Goal: Transaction & Acquisition: Purchase product/service

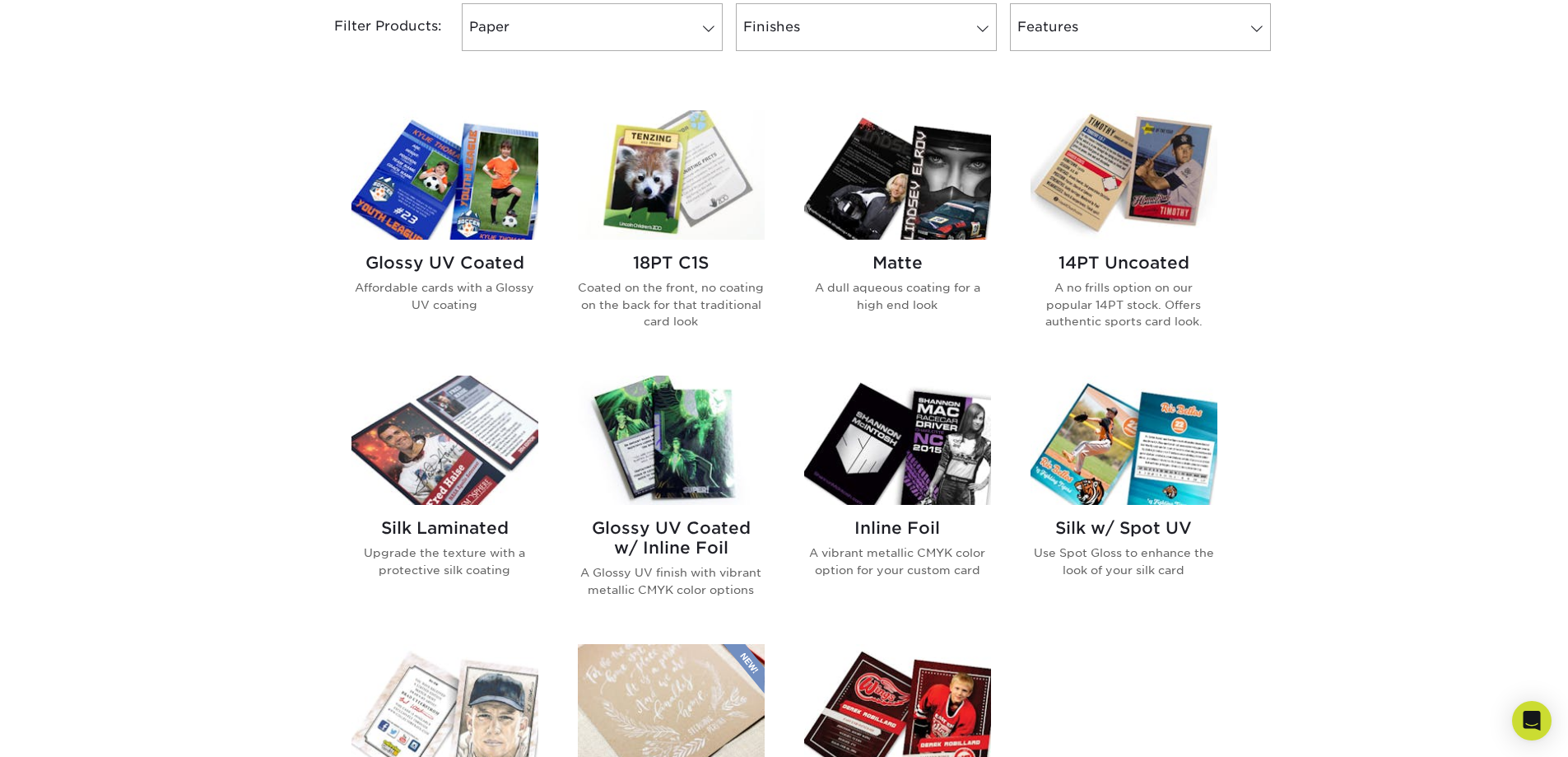
scroll to position [686, 0]
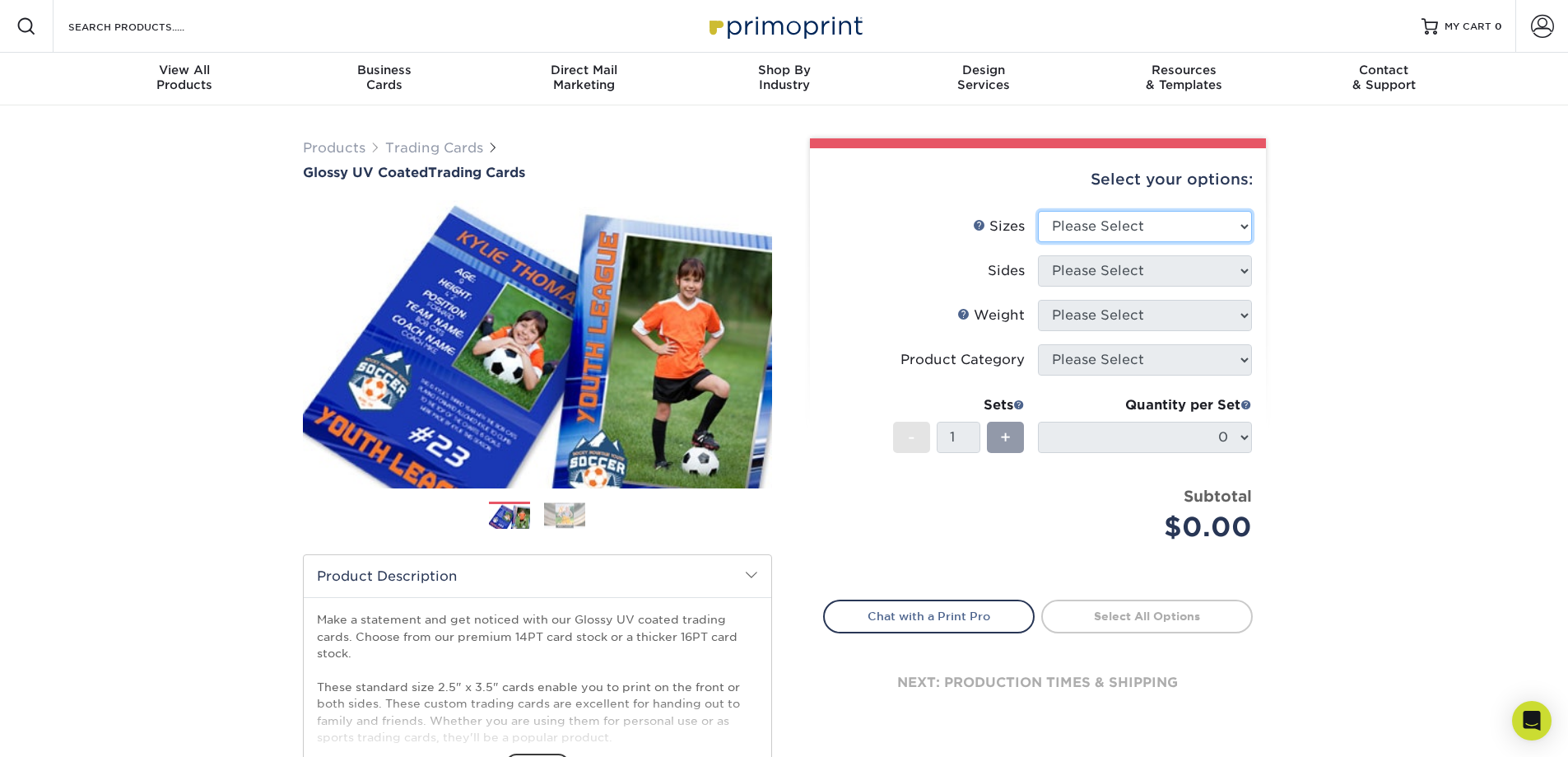
click at [1137, 234] on select "Please Select 2.5" x 3.5"" at bounding box center [1145, 226] width 214 height 31
select select "2.50x3.50"
click at [1038, 211] on select "Please Select 2.5" x 3.5"" at bounding box center [1145, 226] width 214 height 31
click at [1130, 260] on select "Please Select Print Both Sides Print Front Only" at bounding box center [1145, 270] width 214 height 31
select select "13abbda7-1d64-4f25-8bb2-c179b224825d"
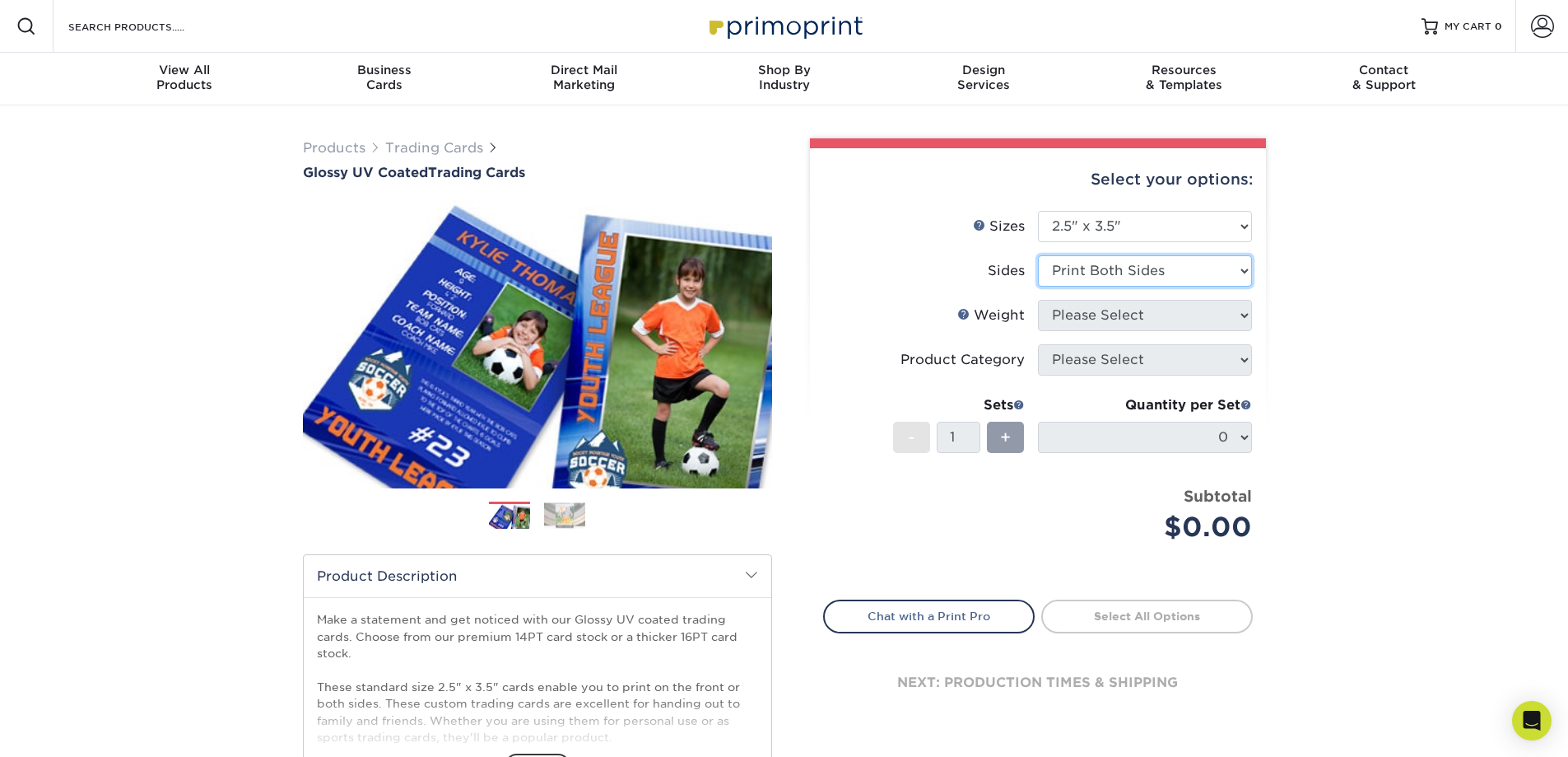
click at [1038, 255] on select "Please Select Print Both Sides Print Front Only" at bounding box center [1145, 270] width 214 height 31
click at [1133, 319] on select "Please Select 16PT 14PT 18PT C1S" at bounding box center [1145, 315] width 214 height 31
select select "18PTC1S"
click at [1038, 300] on select "Please Select 16PT 14PT 18PT C1S" at bounding box center [1145, 315] width 214 height 31
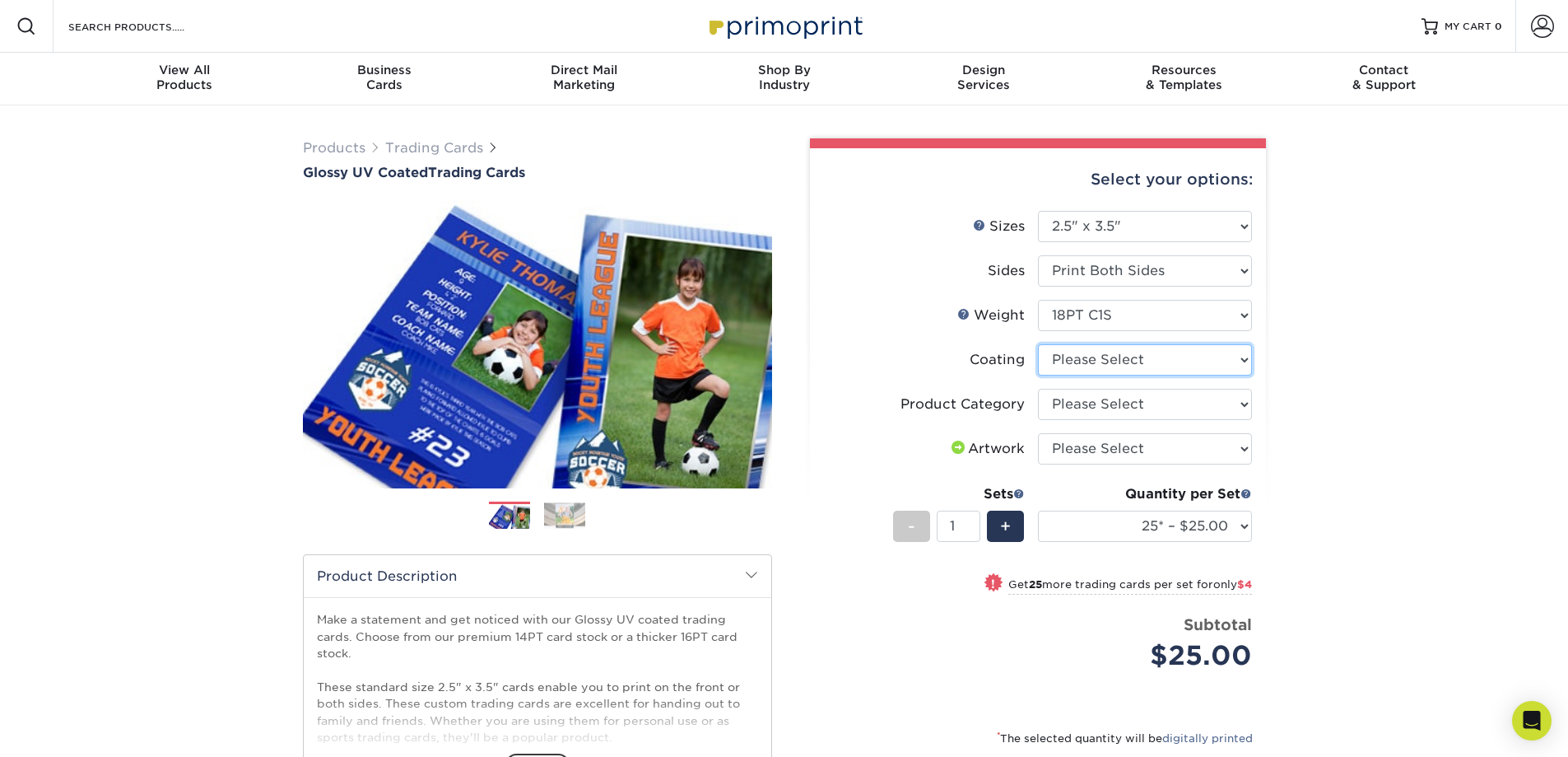
click at [1170, 360] on select at bounding box center [1145, 359] width 214 height 31
select select "1e8116af-acfc-44b1-83dc-8181aa338834"
click at [1038, 344] on select at bounding box center [1145, 359] width 214 height 31
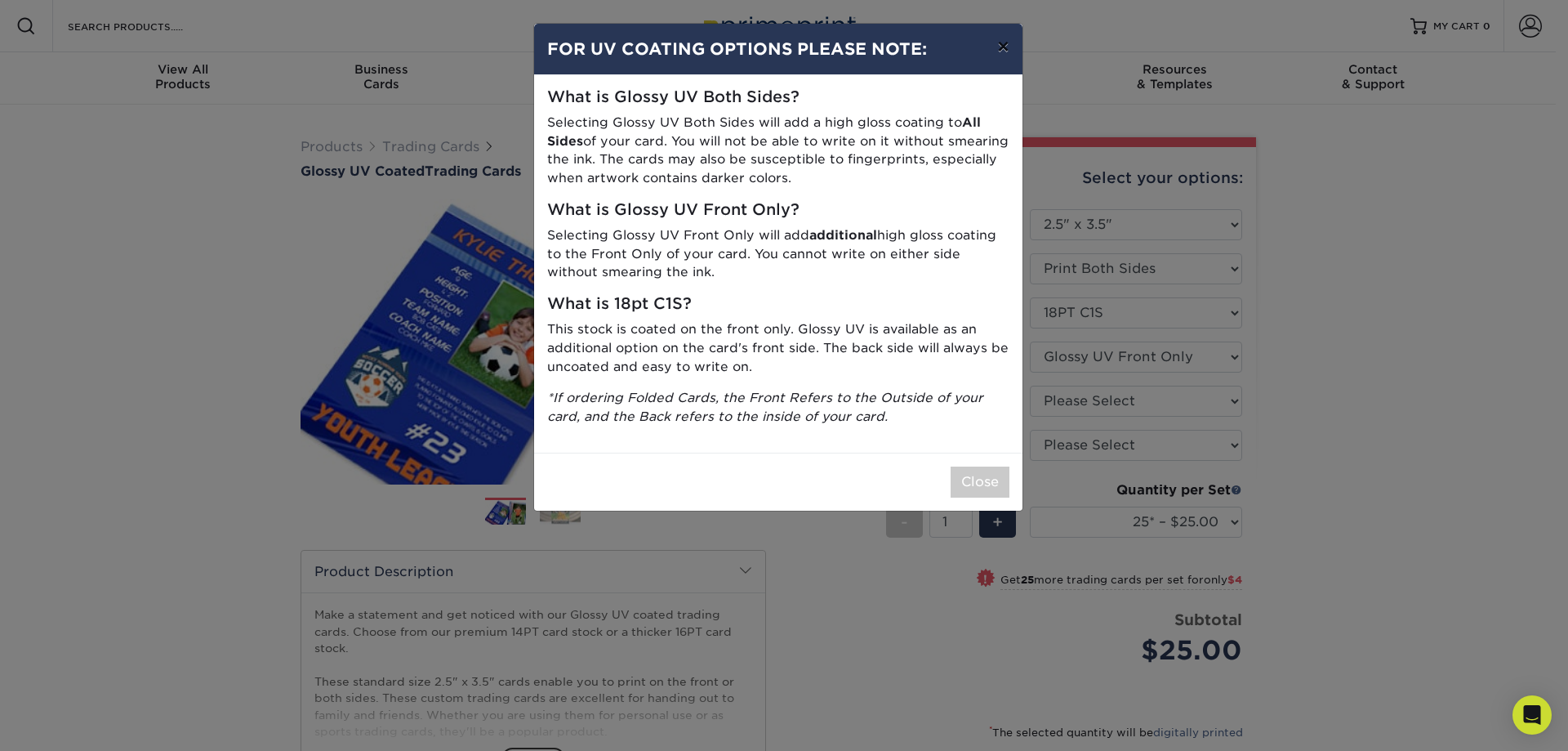
click at [1004, 41] on button "×" at bounding box center [1003, 46] width 38 height 46
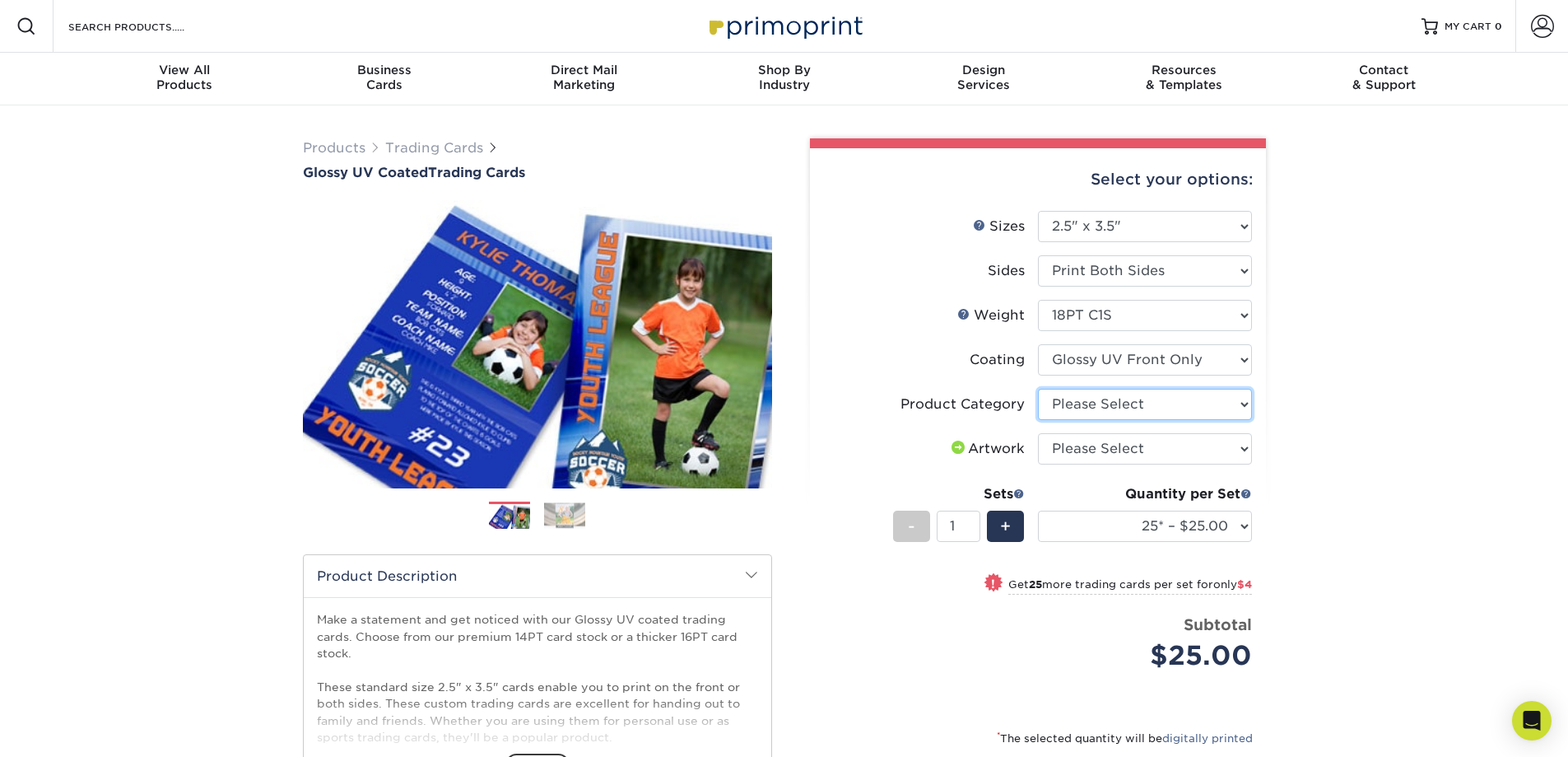
click at [1126, 412] on select "Please Select Trading Cards" at bounding box center [1145, 404] width 214 height 31
select select "c2f9bce9-36c2-409d-b101-c29d9d031e18"
click at [1038, 388] on select "Please Select Trading Cards" at bounding box center [1145, 404] width 214 height 31
click at [1131, 445] on select "Please Select I will upload files I need a design - $100" at bounding box center [1145, 449] width 214 height 31
select select "upload"
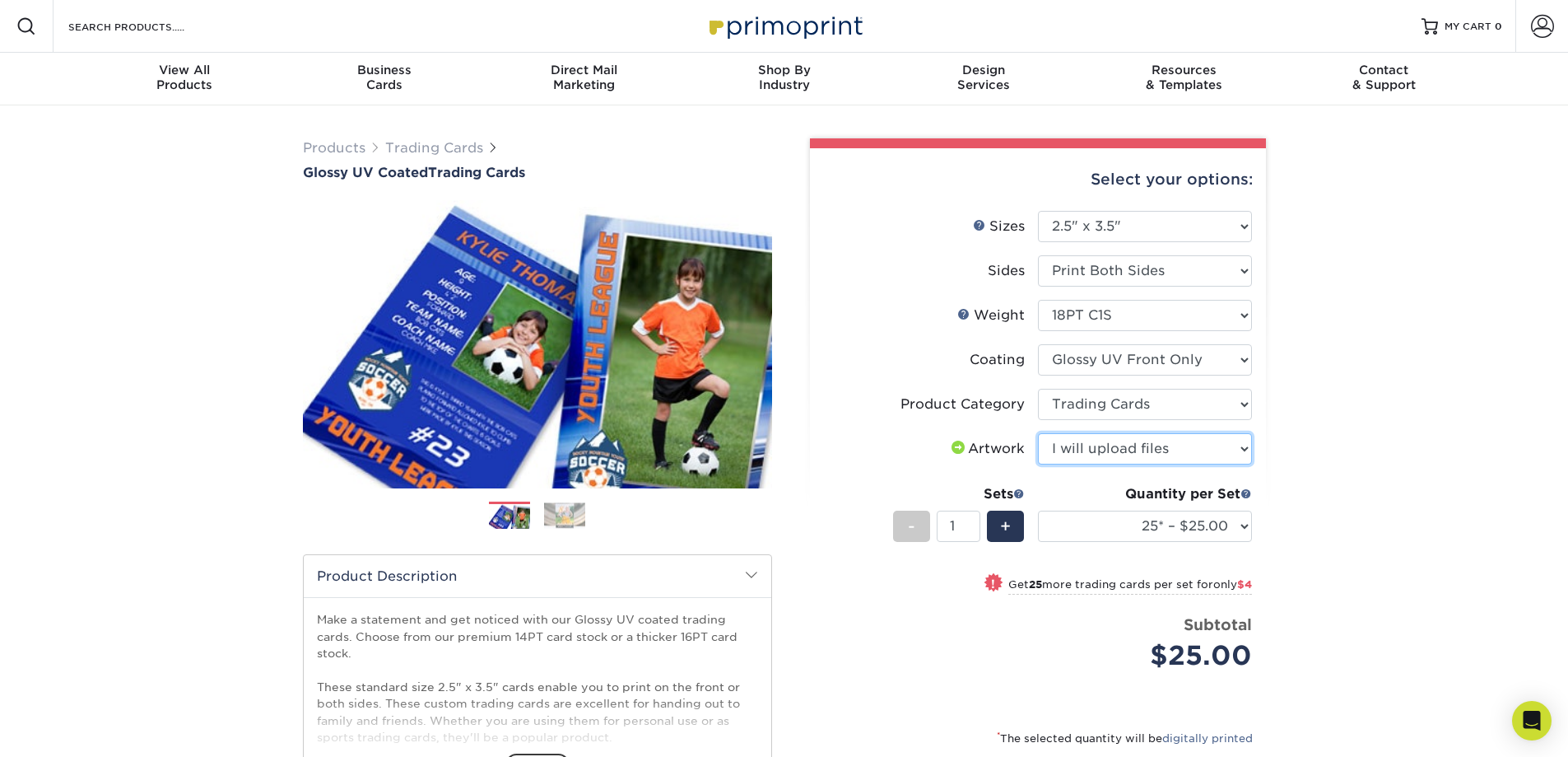
click at [1038, 433] on select "Please Select I will upload files I need a design - $100" at bounding box center [1145, 449] width 214 height 31
click at [1294, 438] on div "Products Trading Cards Glossy UV Coated Trading Cards Previous Next /" at bounding box center [784, 545] width 1568 height 879
click at [1246, 529] on select "25* – $25.00 50* – $29.00 75* – $37.00 100* – $41.00 250* – $48.00 500 – $58.00…" at bounding box center [1145, 526] width 214 height 31
click at [1278, 525] on div "Products Trading Cards Glossy UV Coated Trading Cards Previous Next /" at bounding box center [784, 545] width 1568 height 879
click at [1001, 517] on span "+" at bounding box center [1005, 526] width 11 height 25
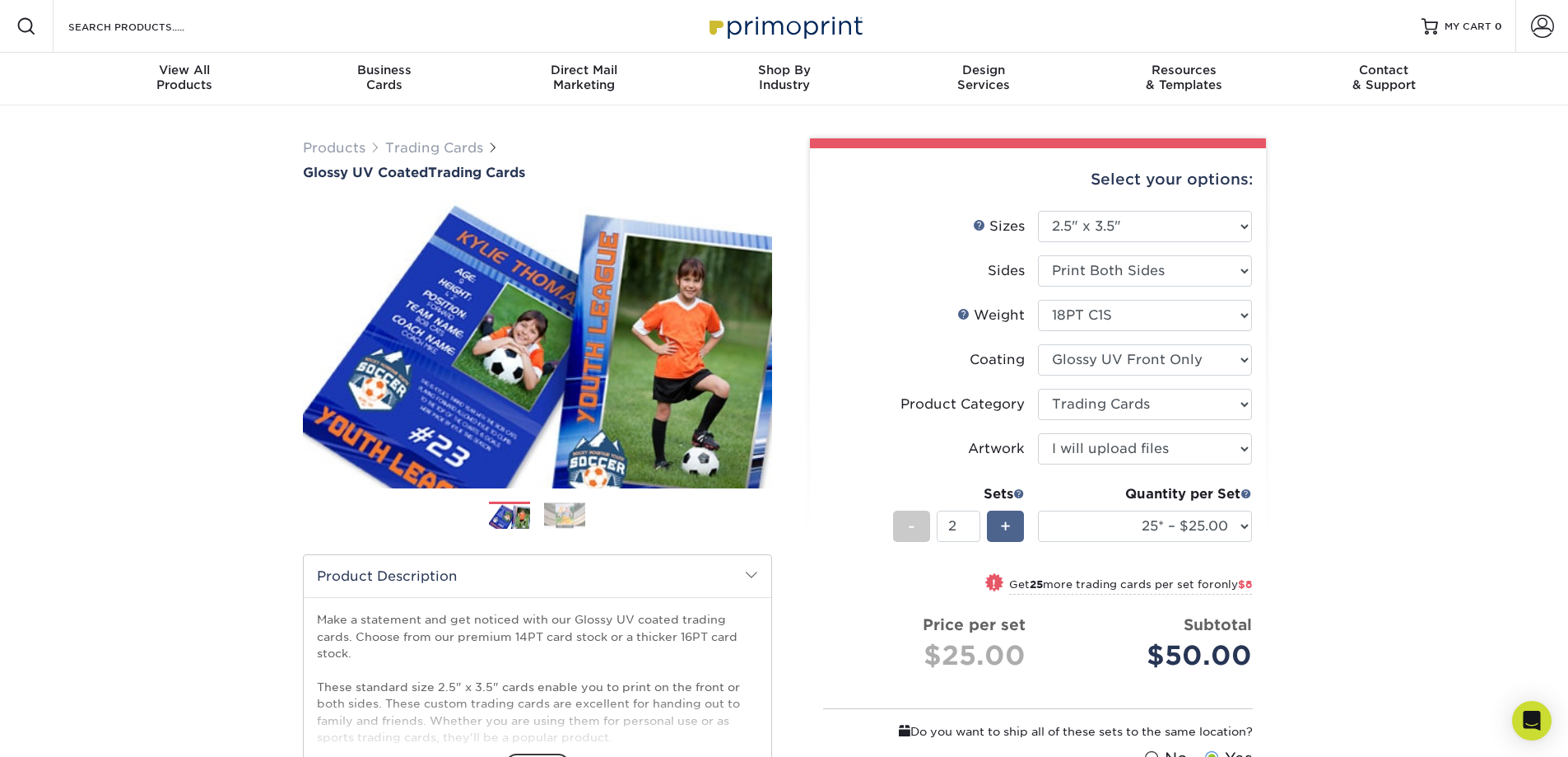
click at [1002, 522] on span "+" at bounding box center [1005, 526] width 11 height 25
click at [1205, 532] on select "25* – $25.00 50* – $29.00 75* – $37.00 100* – $41.00 250* – $48.00 500 – $58.00…" at bounding box center [1145, 526] width 214 height 31
click at [1266, 526] on div "Select your options: Sizes Help Sizes Please Select 2.5" x 3.5" Sides - 5" at bounding box center [1030, 556] width 494 height 836
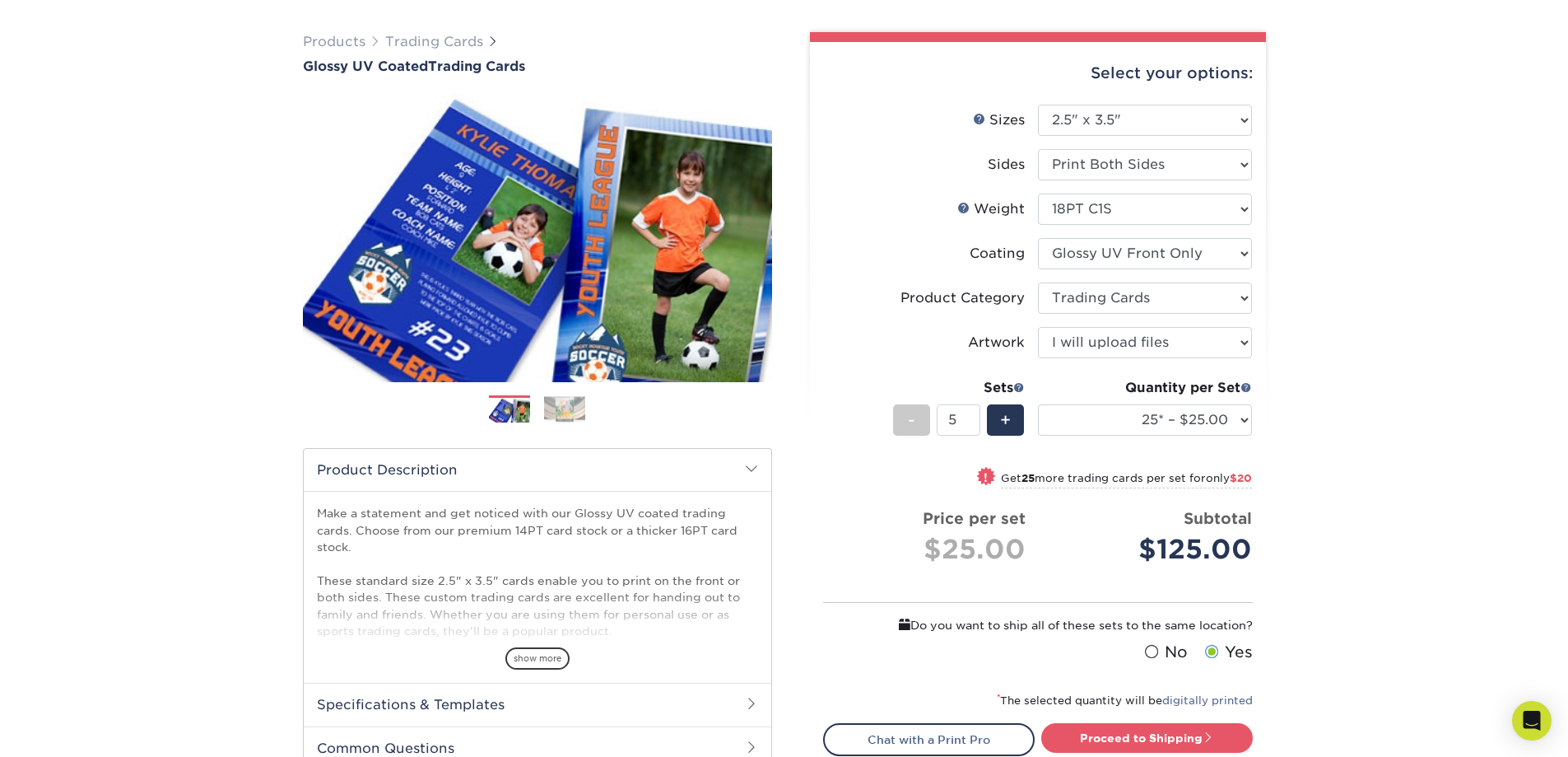
scroll to position [138, 0]
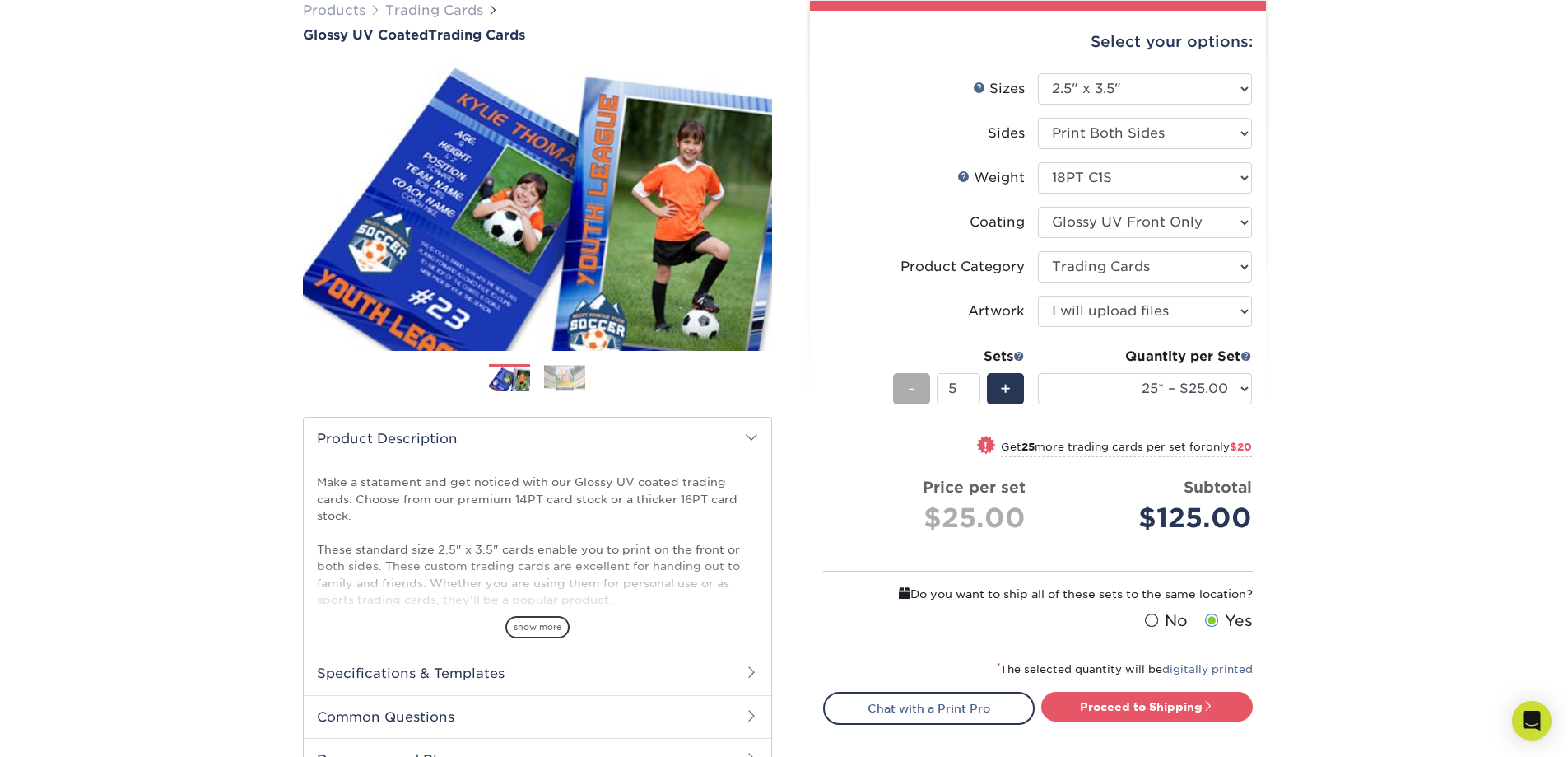
click at [917, 396] on div "-" at bounding box center [911, 388] width 37 height 31
type input "1"
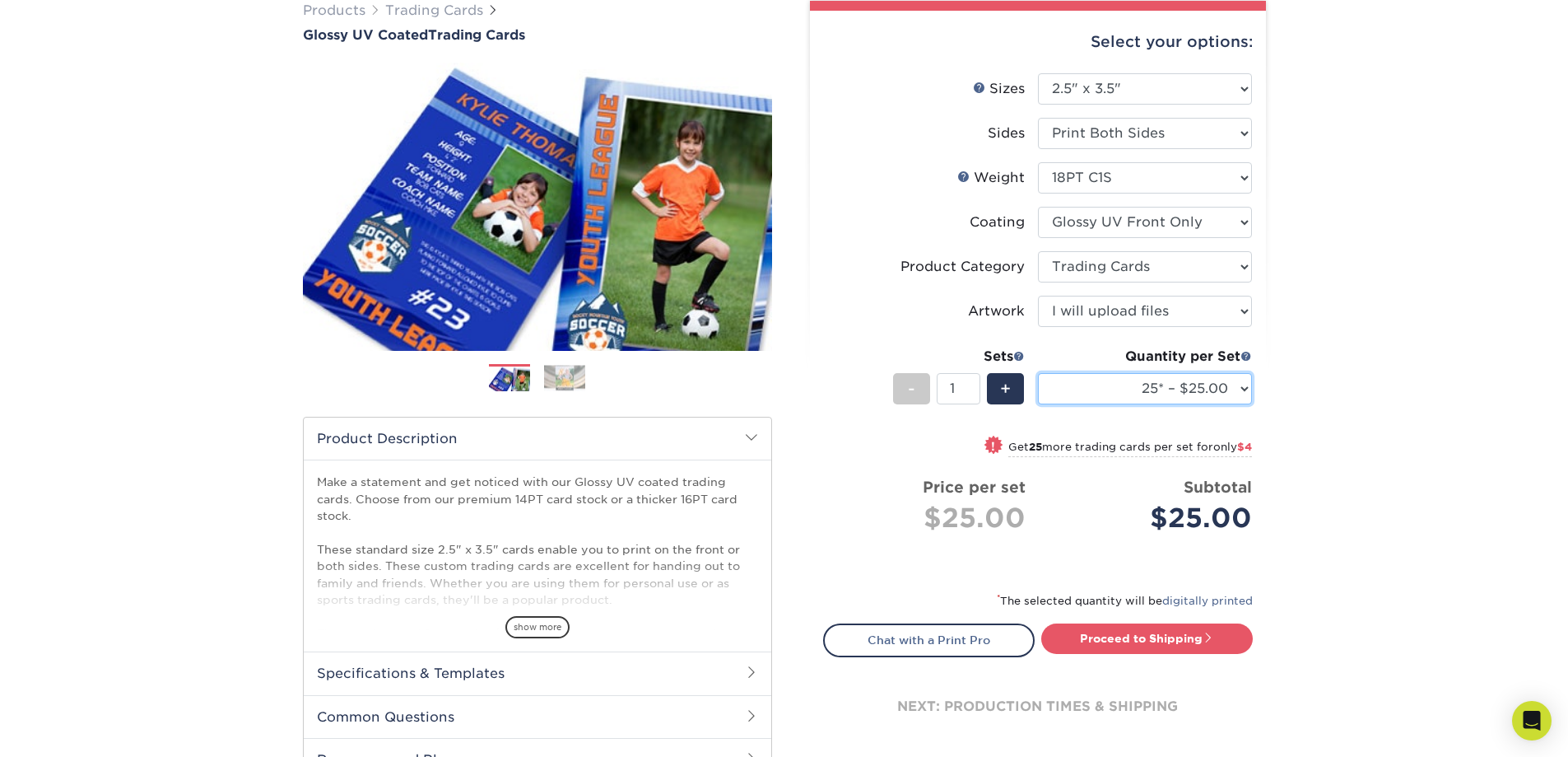
click at [1199, 394] on select "25* – $25.00 50* – $29.00 75* – $37.00 100* – $41.00 250* – $48.00 500 – $58.00…" at bounding box center [1145, 388] width 214 height 31
click at [1269, 390] on div "Select your options: Sizes Help Sizes Please Select 2.5" x 3.5" Sides - 1" at bounding box center [1030, 401] width 494 height 800
click at [1241, 381] on select "25* – $25.00 50* – $29.00 75* – $37.00 100* – $41.00 250* – $48.00 500 – $58.00…" at bounding box center [1145, 388] width 214 height 31
click at [1286, 393] on div "Products Trading Cards Glossy UV Coated Trading Cards Previous Next /" at bounding box center [784, 407] width 1568 height 879
click at [1468, 131] on div "Products Trading Cards Glossy UV Coated Trading Cards Previous Next /" at bounding box center [784, 407] width 1568 height 879
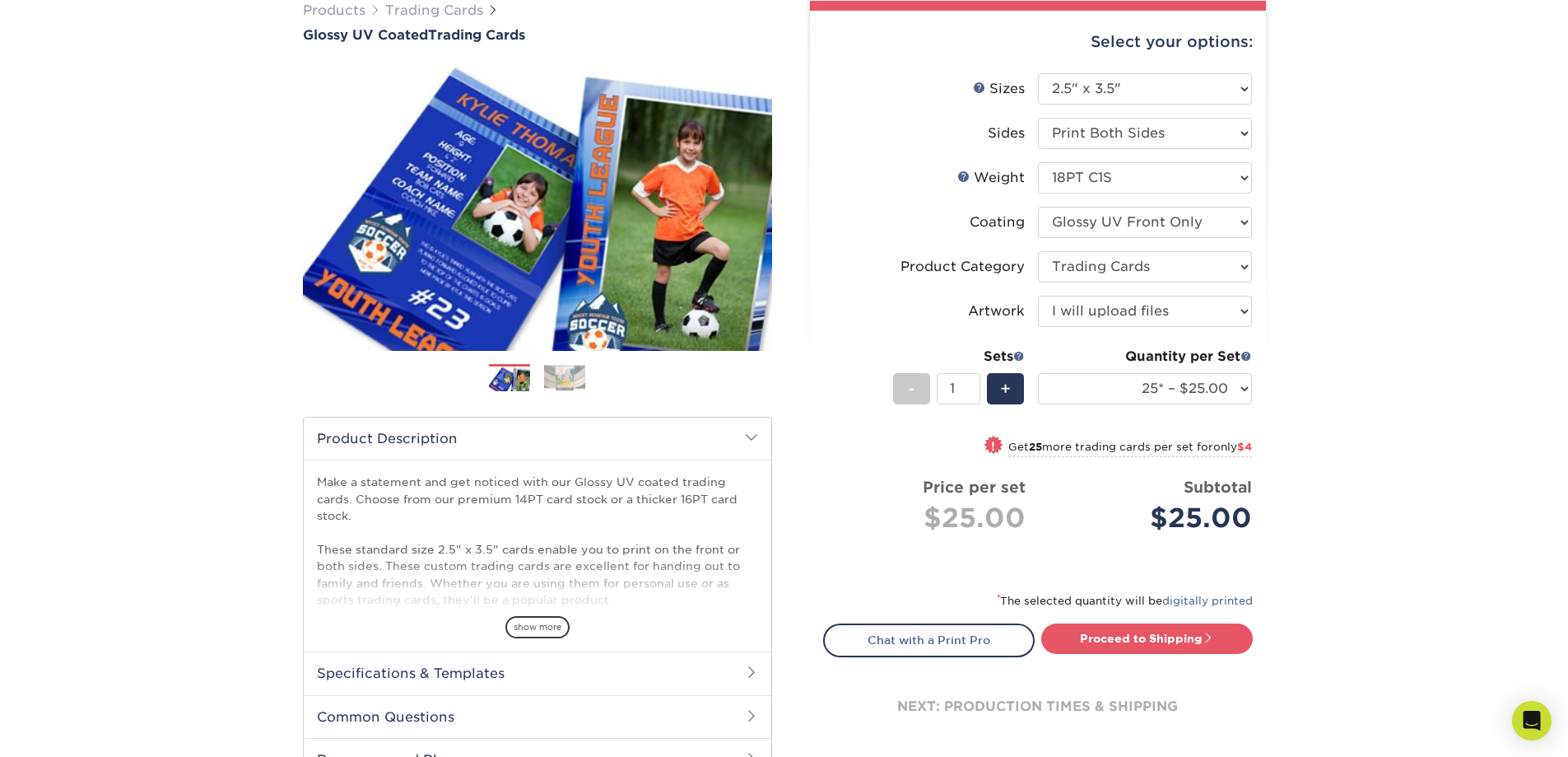
click at [1314, 325] on div "Products Trading Cards Glossy UV Coated Trading Cards Previous Next /" at bounding box center [784, 407] width 1568 height 879
click at [1317, 381] on div "Products Trading Cards Glossy UV Coated Trading Cards Previous Next /" at bounding box center [784, 407] width 1568 height 879
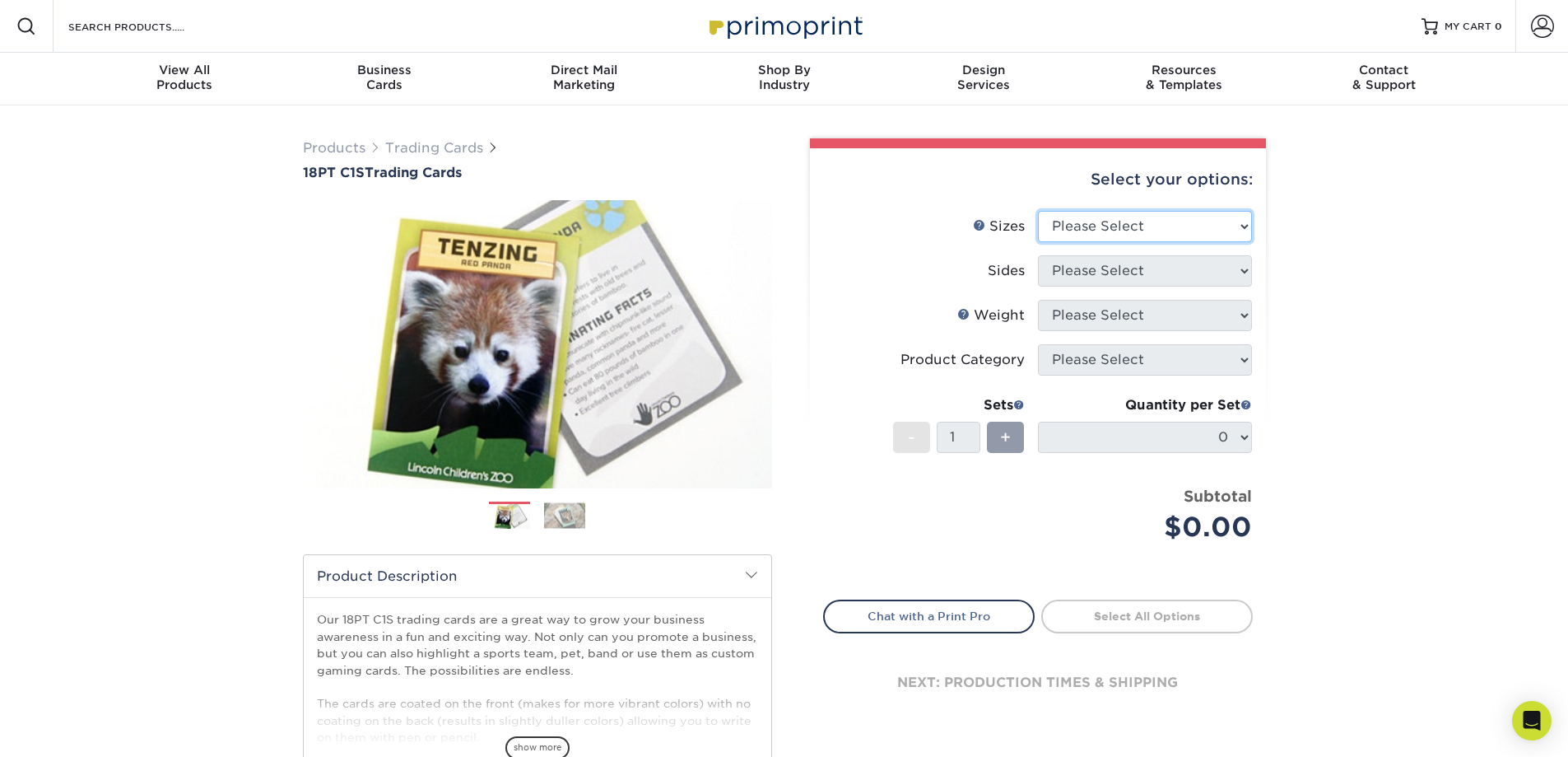
click at [1114, 229] on select "Please Select 2.5" x 3.5"" at bounding box center [1145, 226] width 214 height 31
select select "2.50x3.50"
click at [1038, 211] on select "Please Select 2.5" x 3.5"" at bounding box center [1145, 226] width 214 height 31
click at [1133, 272] on select "Please Select Print Both Sides Print Front Only" at bounding box center [1145, 270] width 214 height 31
select select "13abbda7-1d64-4f25-8bb2-c179b224825d"
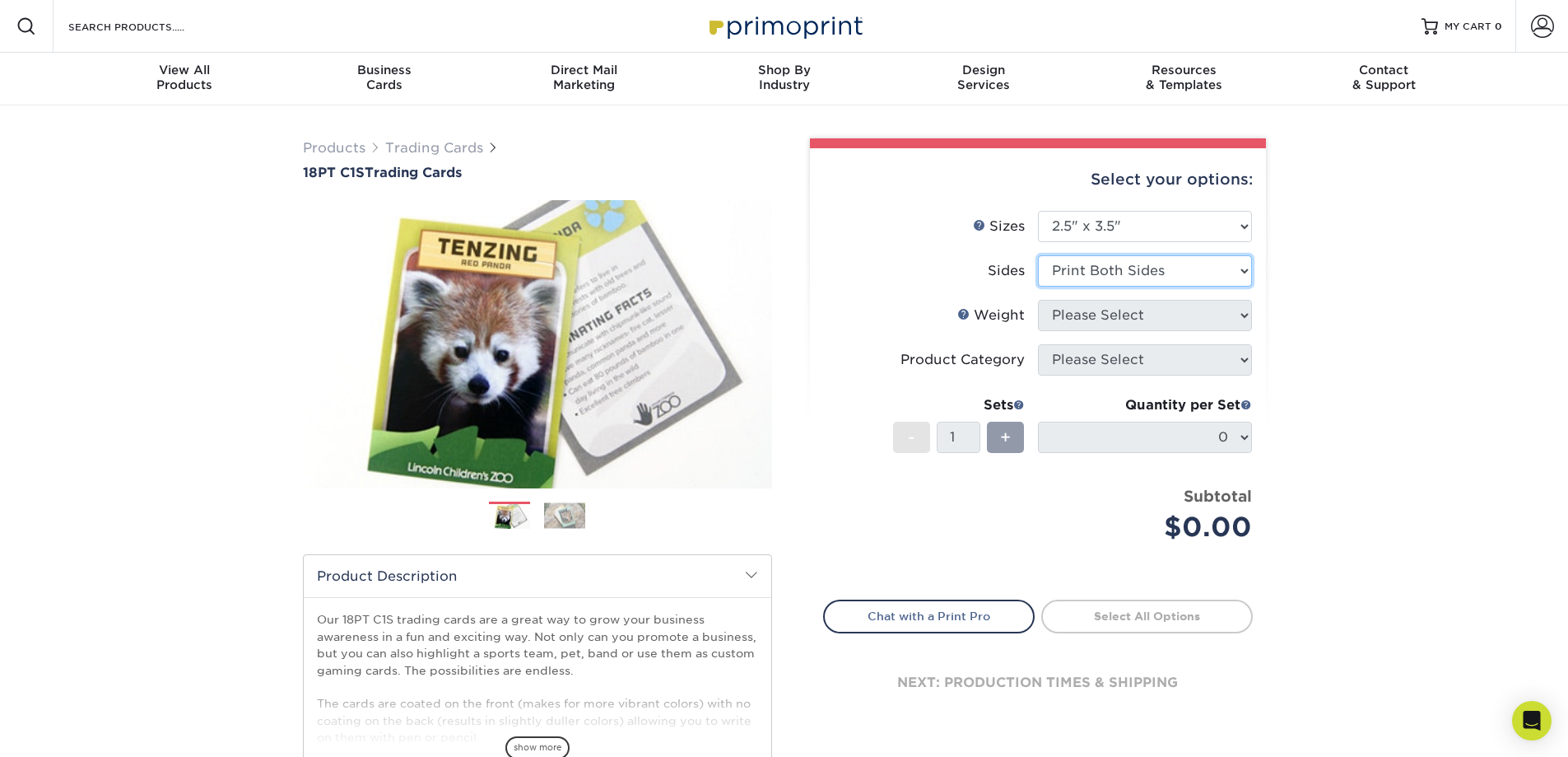
click at [1038, 255] on select "Please Select Print Both Sides Print Front Only" at bounding box center [1145, 270] width 214 height 31
click at [1146, 319] on select "Please Select 18PT C1S" at bounding box center [1145, 315] width 214 height 31
select select "18PTC1S"
click at [1038, 300] on select "Please Select 18PT C1S" at bounding box center [1145, 315] width 214 height 31
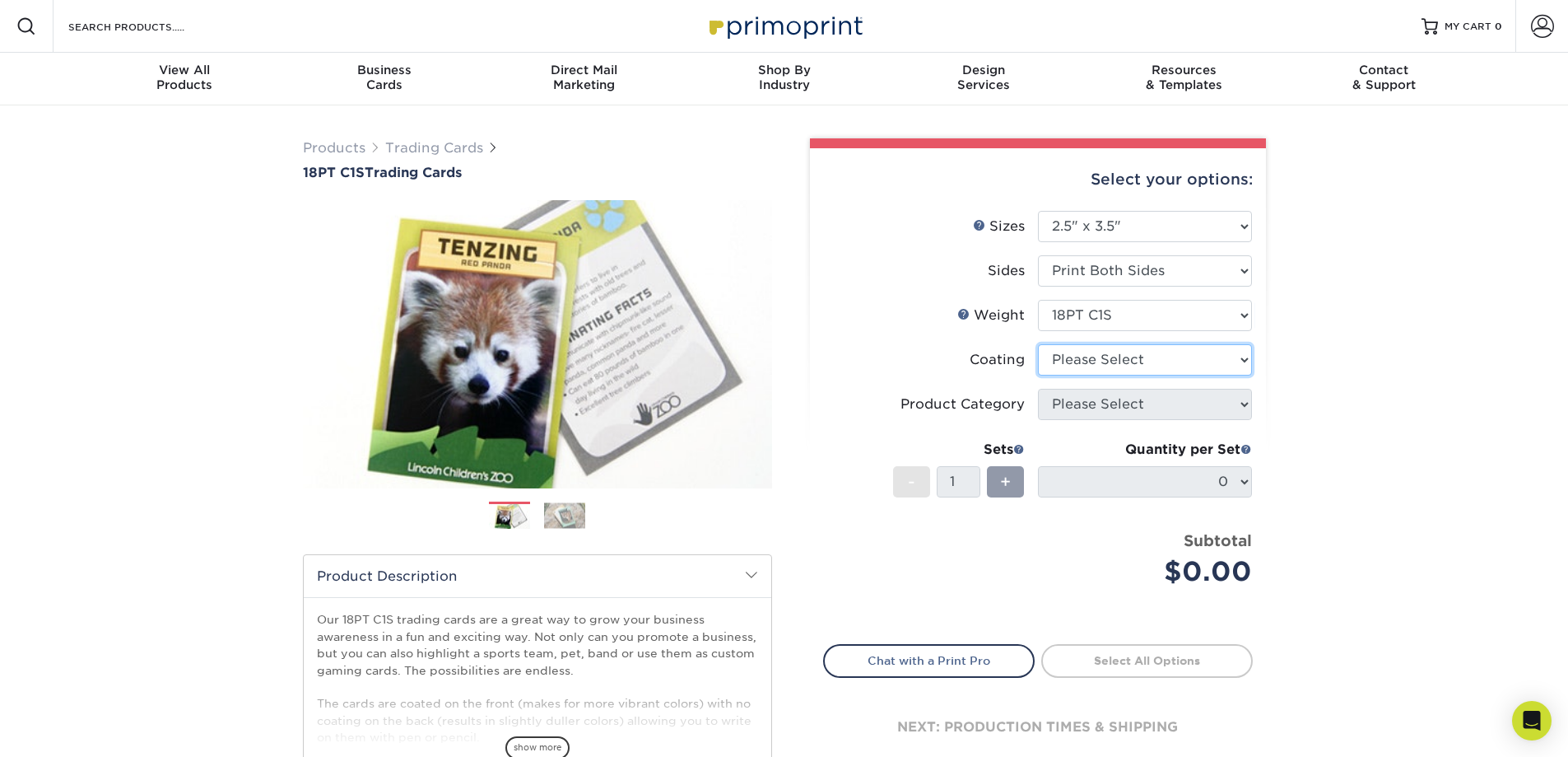
click at [1237, 366] on select at bounding box center [1145, 359] width 214 height 31
click at [1038, 344] on select at bounding box center [1145, 359] width 214 height 31
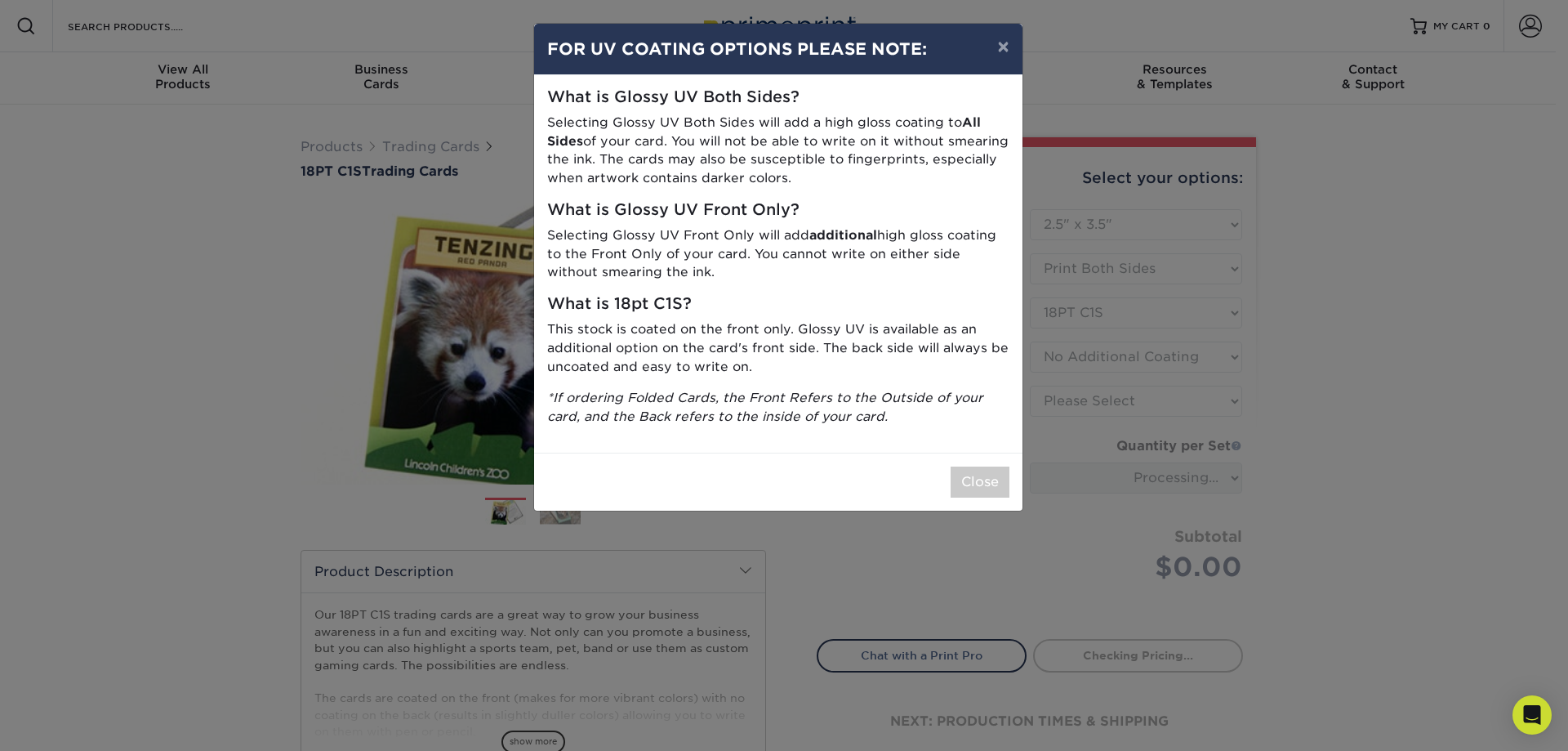
click at [988, 462] on div "Close" at bounding box center [778, 481] width 488 height 58
click at [987, 478] on button "Close" at bounding box center [980, 481] width 59 height 31
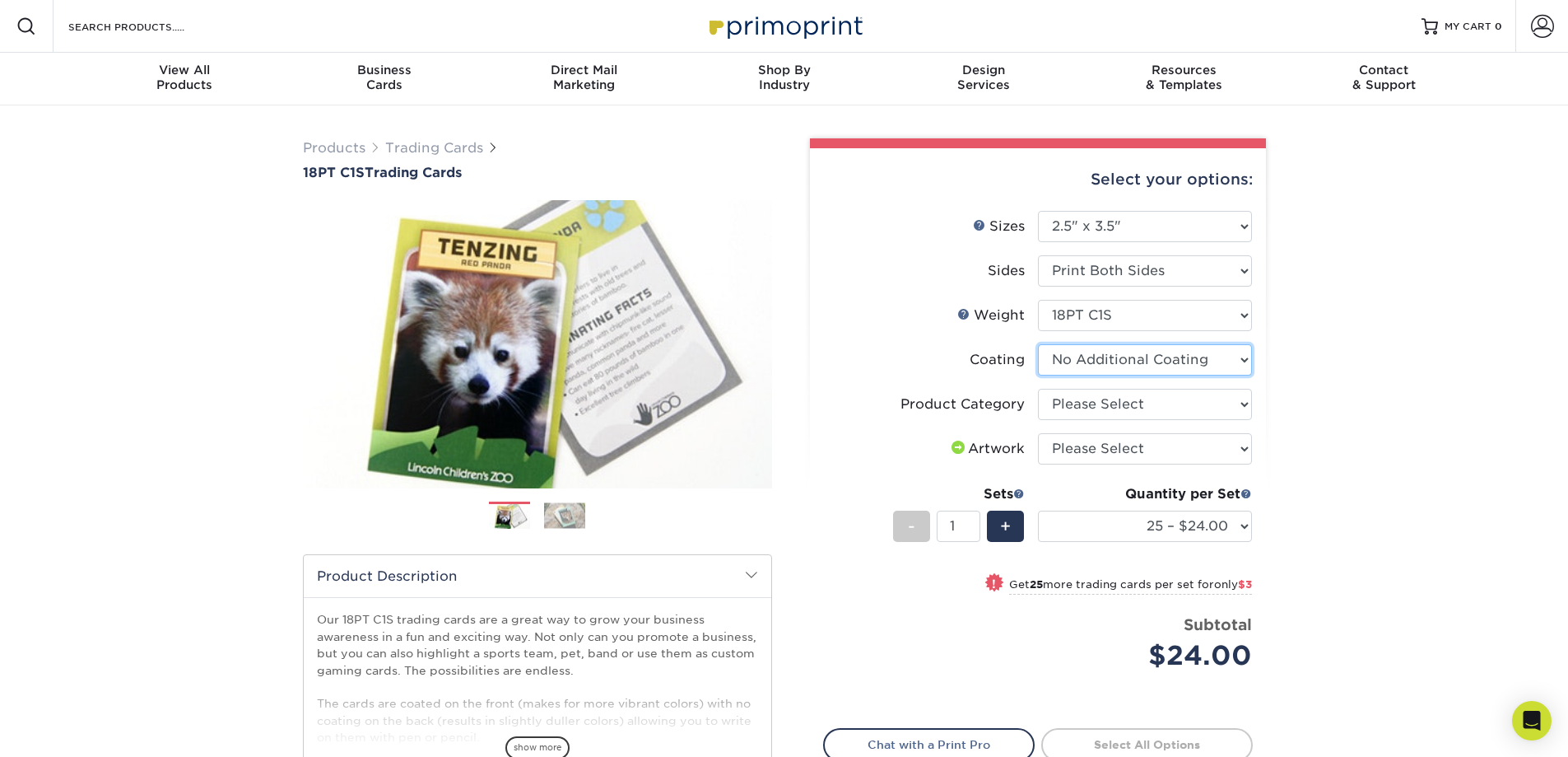
click at [1237, 361] on select at bounding box center [1145, 359] width 214 height 31
select select "1e8116af-acfc-44b1-83dc-8181aa338834"
click at [1038, 344] on select at bounding box center [1145, 359] width 214 height 31
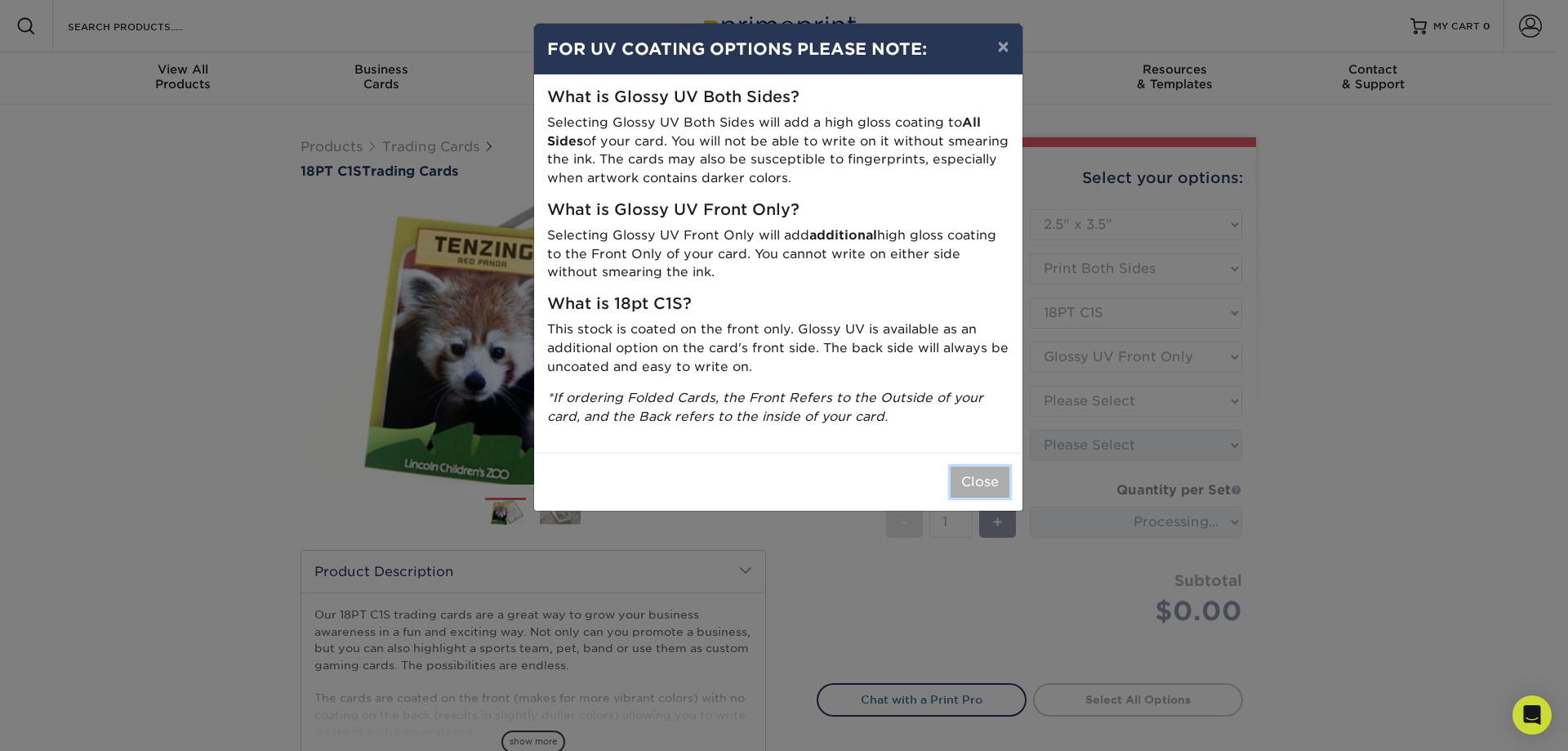
click at [988, 471] on button "Close" at bounding box center [980, 481] width 59 height 31
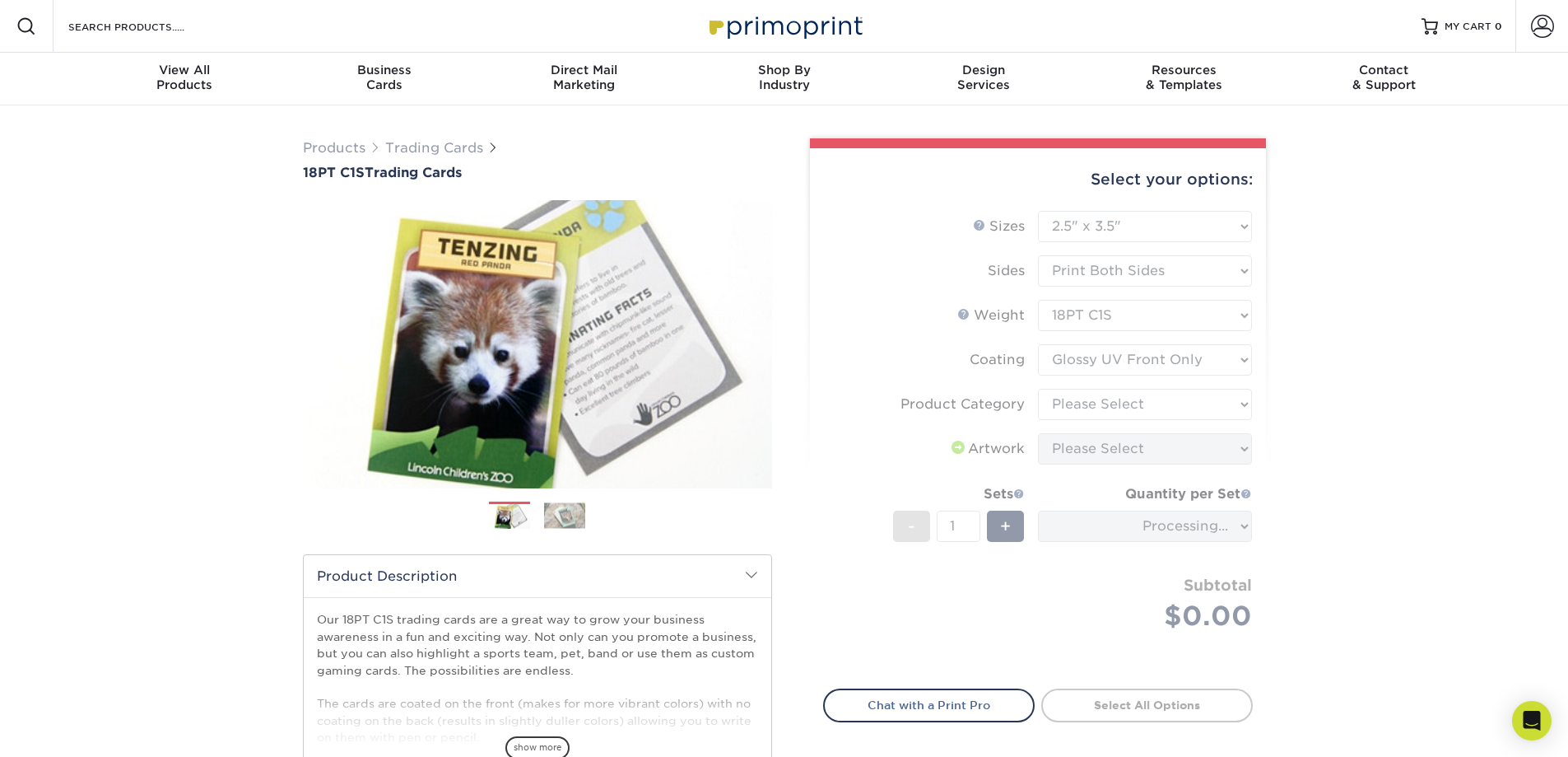
click at [1238, 412] on form "Sizes Help Sizes Please Select 2.5" x 3.5" Sides Please Select 18PT C1S" at bounding box center [1038, 440] width 430 height 459
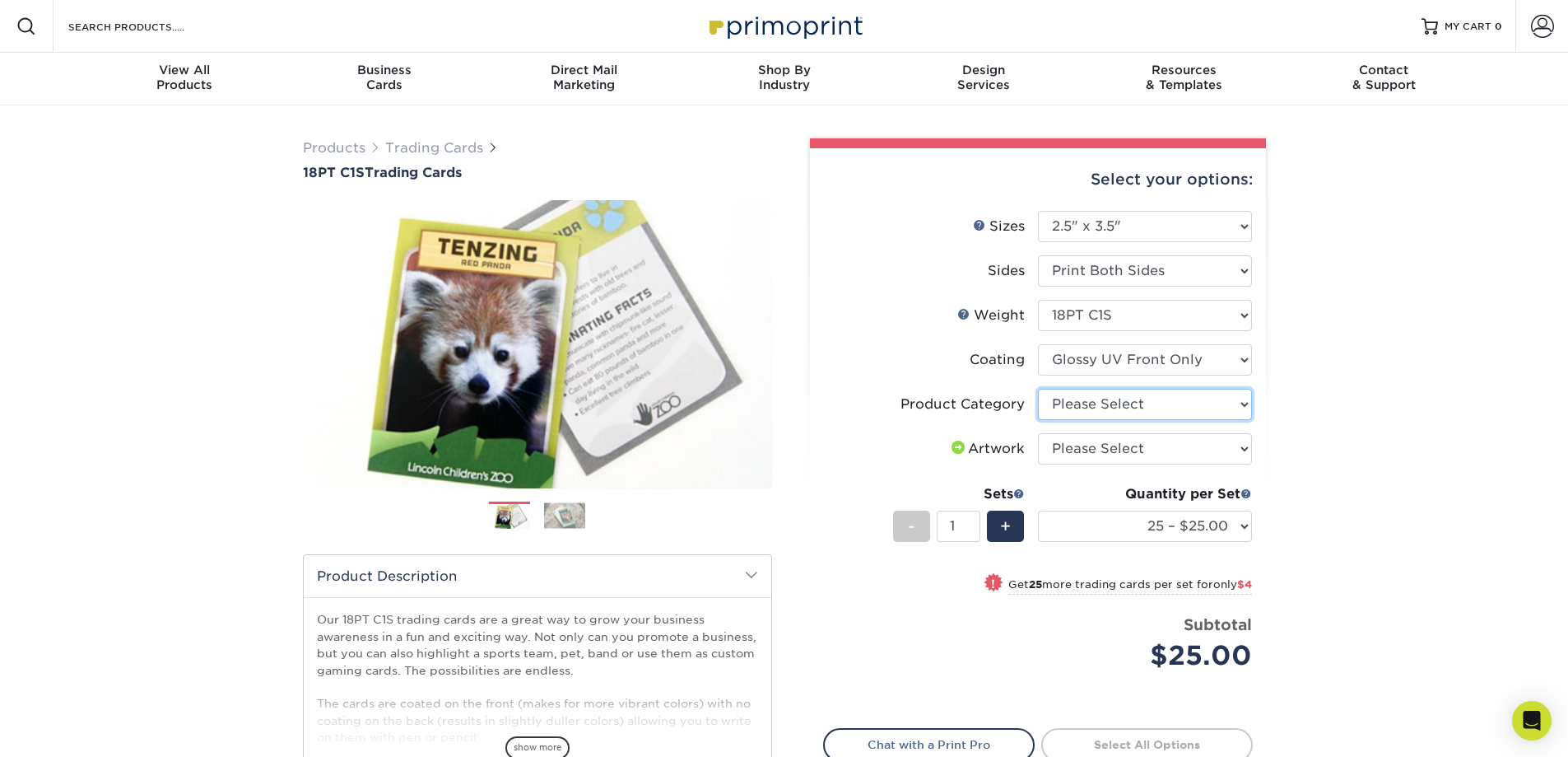
click at [1245, 410] on select "Please Select Trading Cards" at bounding box center [1145, 404] width 214 height 31
select select "c2f9bce9-36c2-409d-b101-c29d9d031e18"
click at [1038, 388] on select "Please Select Trading Cards" at bounding box center [1145, 404] width 214 height 31
click at [1234, 446] on select "Please Select I will upload files I need a design - $100" at bounding box center [1145, 449] width 214 height 31
select select "upload"
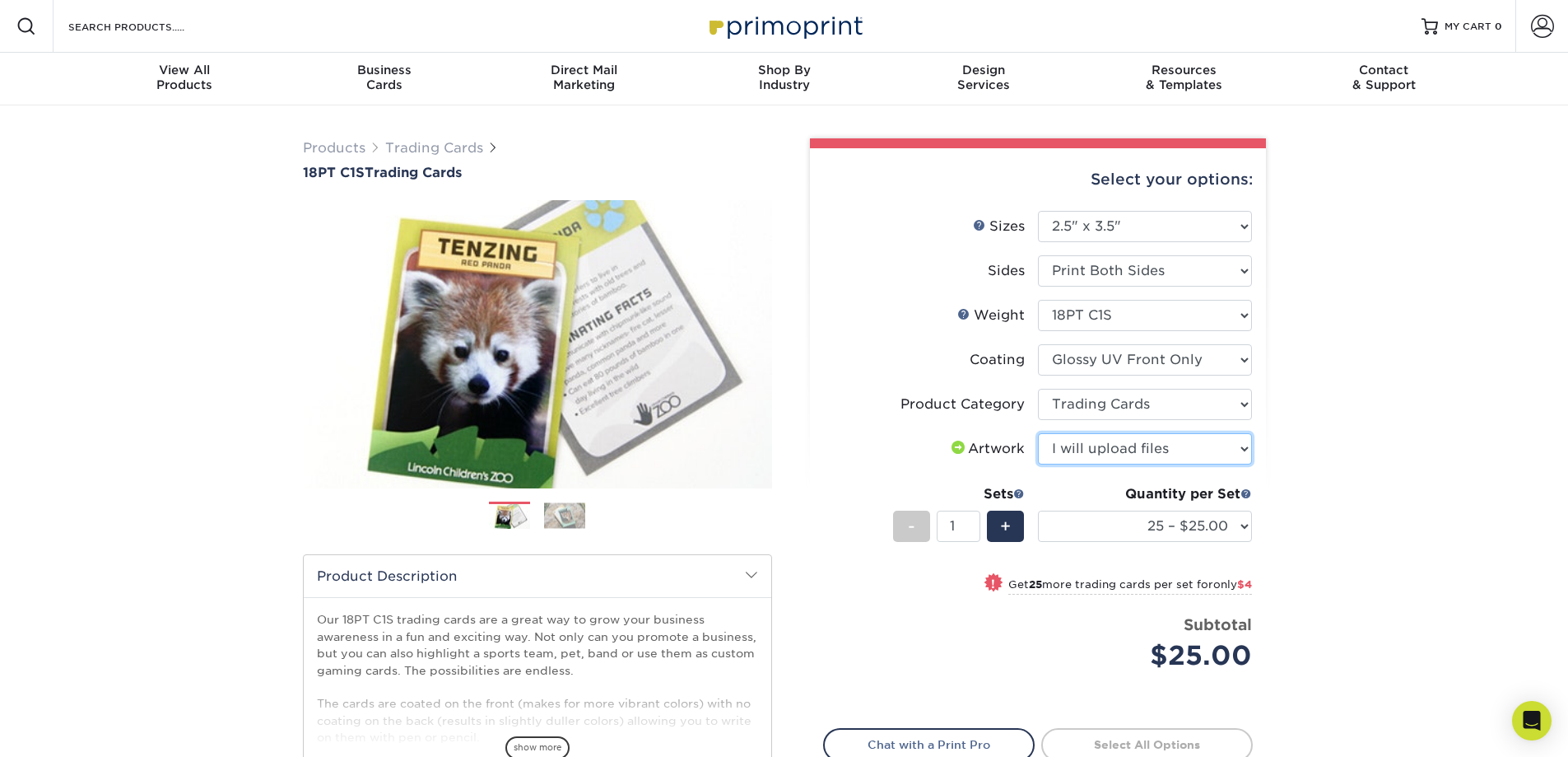
click at [1038, 433] on select "Please Select I will upload files I need a design - $100" at bounding box center [1145, 449] width 214 height 31
click at [1340, 461] on div "Products Trading Cards 18PT C1S Trading Cards Previous Next show more" at bounding box center [784, 536] width 1568 height 862
